Goal: Task Accomplishment & Management: Complete application form

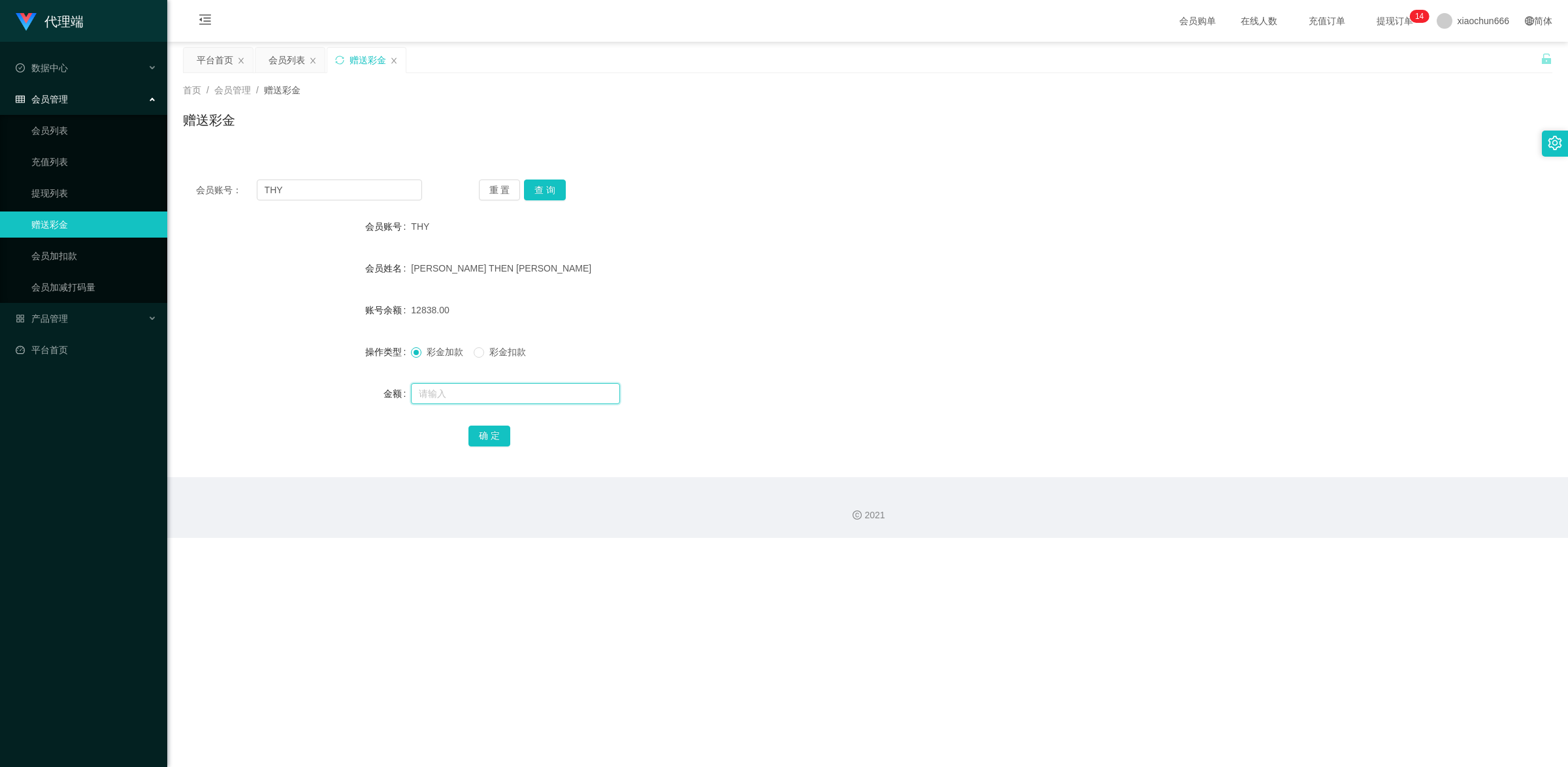
click at [527, 388] on input "text" at bounding box center [515, 394] width 209 height 21
type input "8"
click at [497, 438] on button "确 定" at bounding box center [489, 436] width 42 height 21
click at [544, 399] on input "text" at bounding box center [515, 394] width 209 height 21
type input "8"
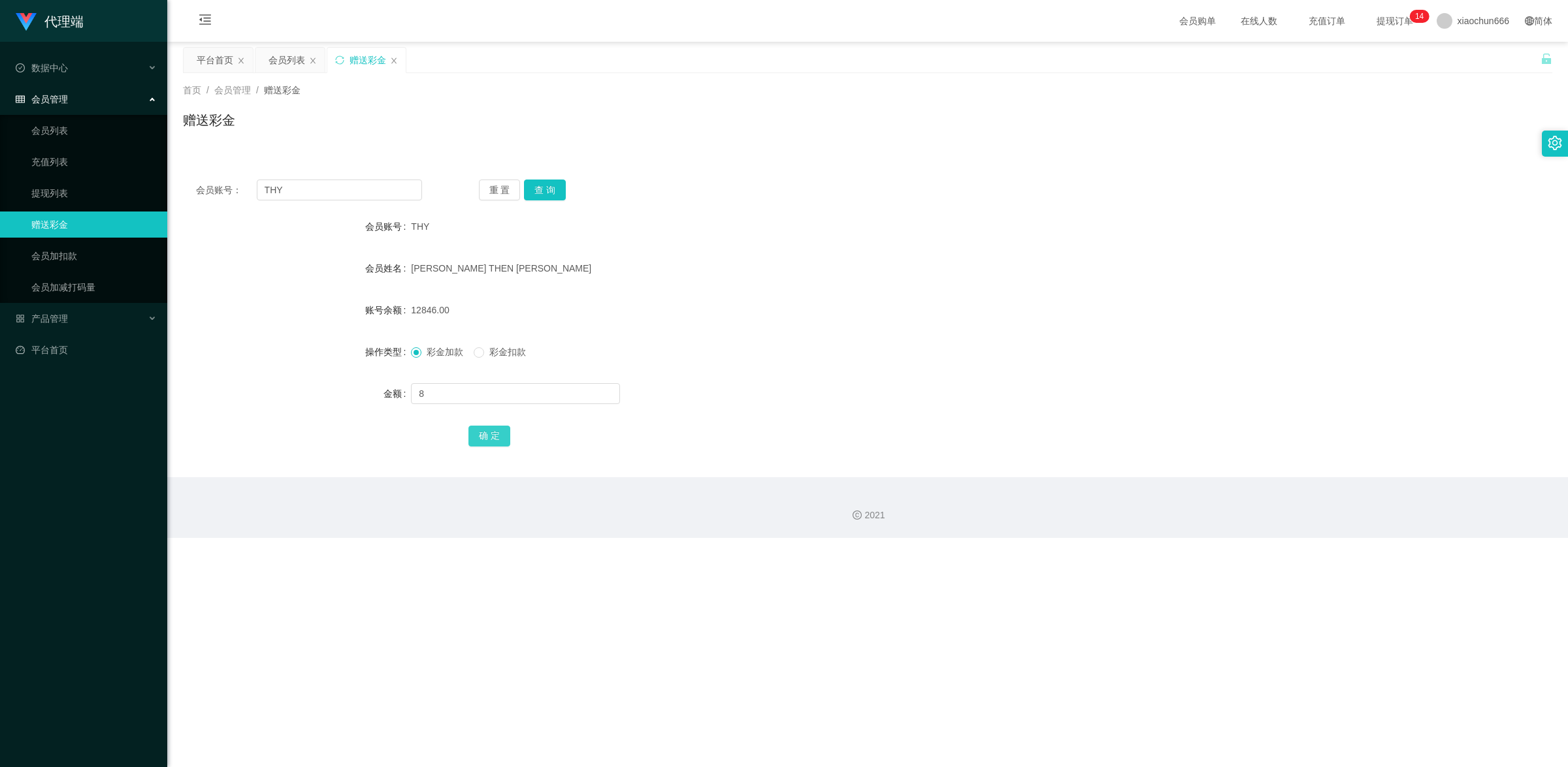
click at [494, 441] on button "确 定" at bounding box center [489, 436] width 42 height 21
click at [488, 395] on input "text" at bounding box center [515, 394] width 209 height 21
type input "8"
click at [501, 435] on button "确 定" at bounding box center [489, 436] width 42 height 21
click at [288, 197] on input "THY" at bounding box center [339, 190] width 165 height 21
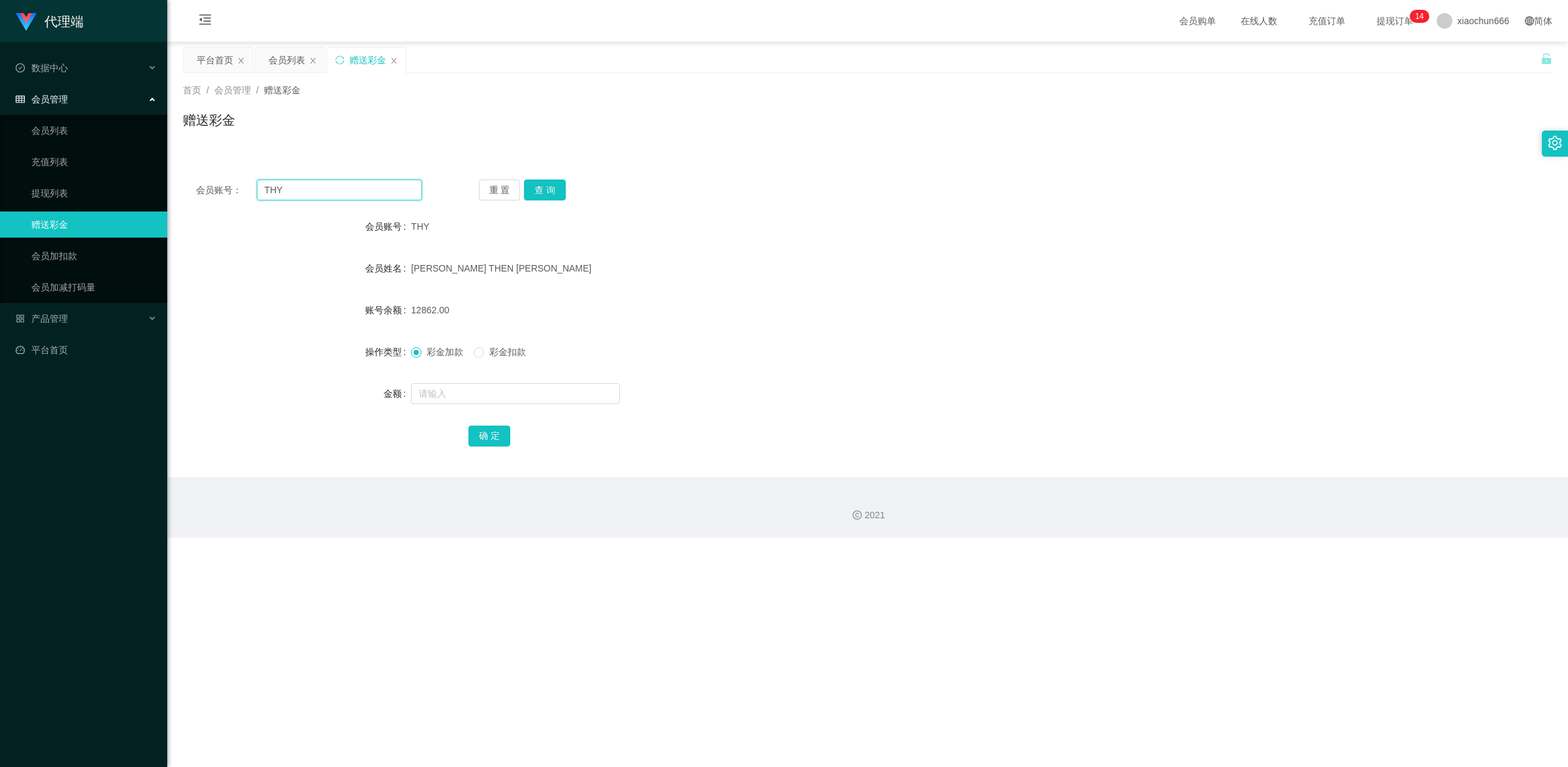
click at [288, 197] on input "THY" at bounding box center [339, 190] width 165 height 21
paste input "Mfig99"
click at [533, 193] on button "查 询" at bounding box center [545, 190] width 42 height 21
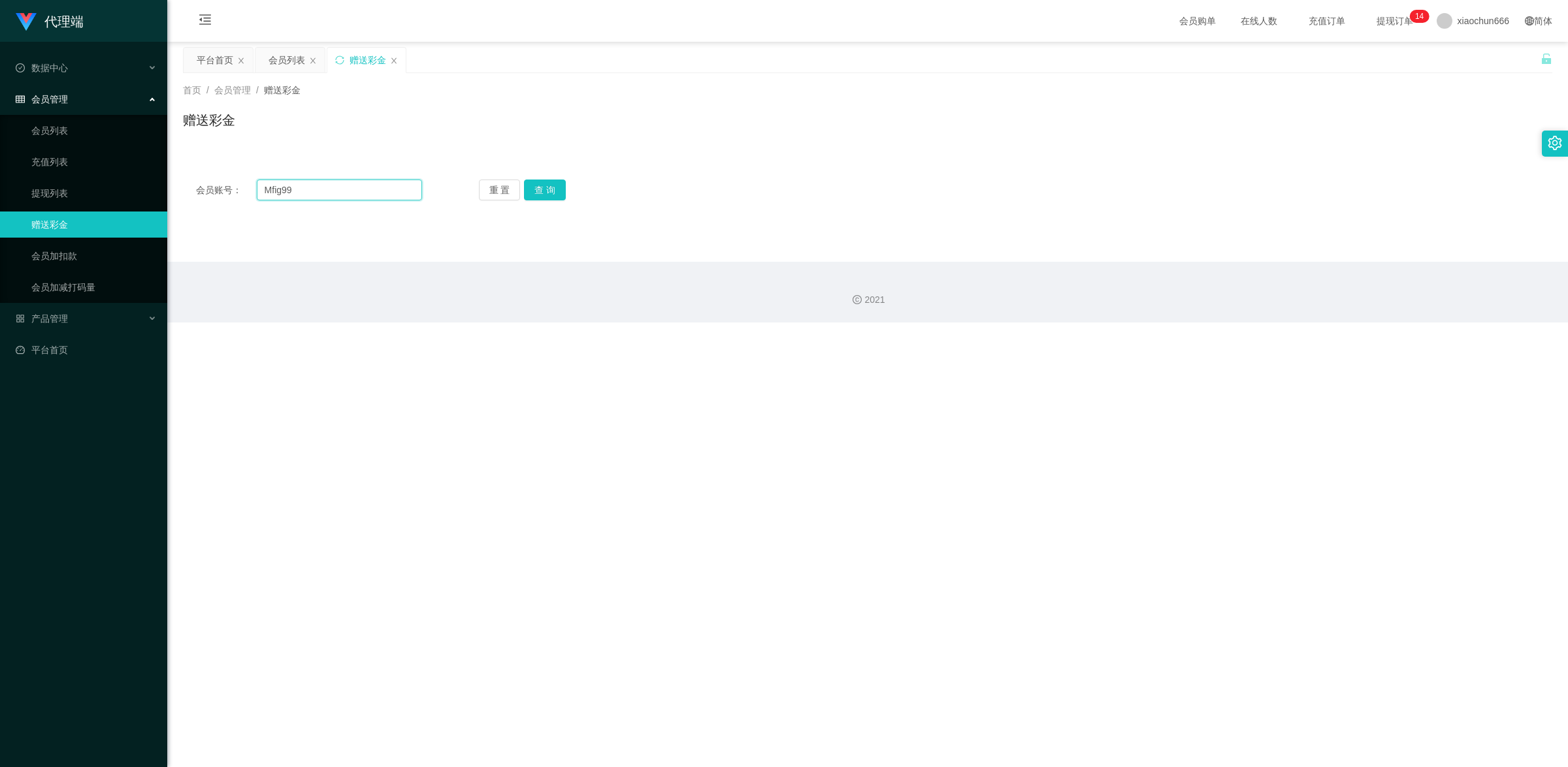
click at [343, 194] on input "Mfig99" at bounding box center [339, 190] width 165 height 21
paste input "THY"
type input "THY"
click at [536, 186] on button "查 询" at bounding box center [545, 190] width 42 height 21
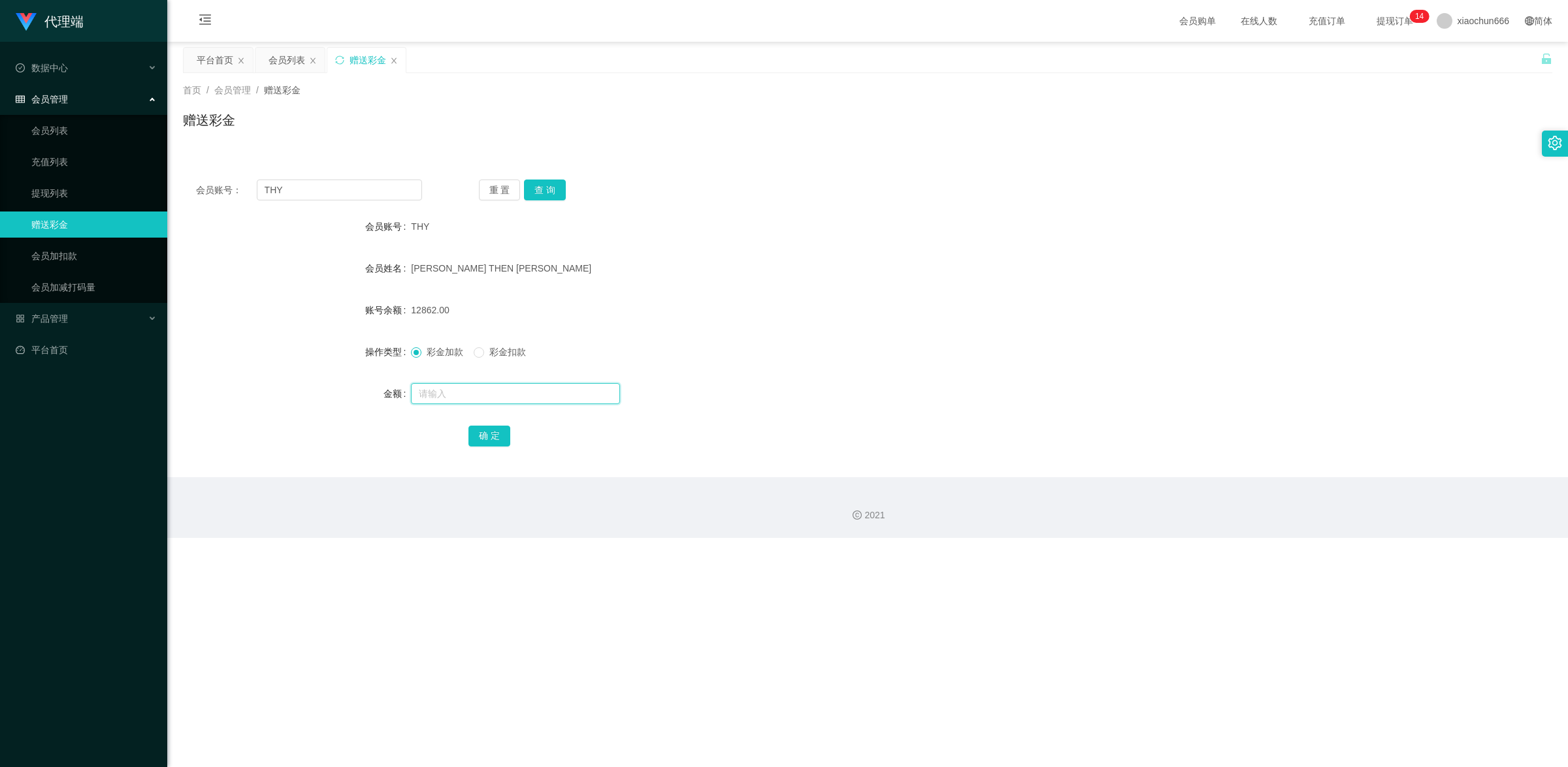
click at [507, 394] on input "text" at bounding box center [515, 394] width 209 height 21
type input "8"
click at [507, 426] on button "确 定" at bounding box center [489, 436] width 42 height 21
